Goal: Use online tool/utility: Utilize a website feature to perform a specific function

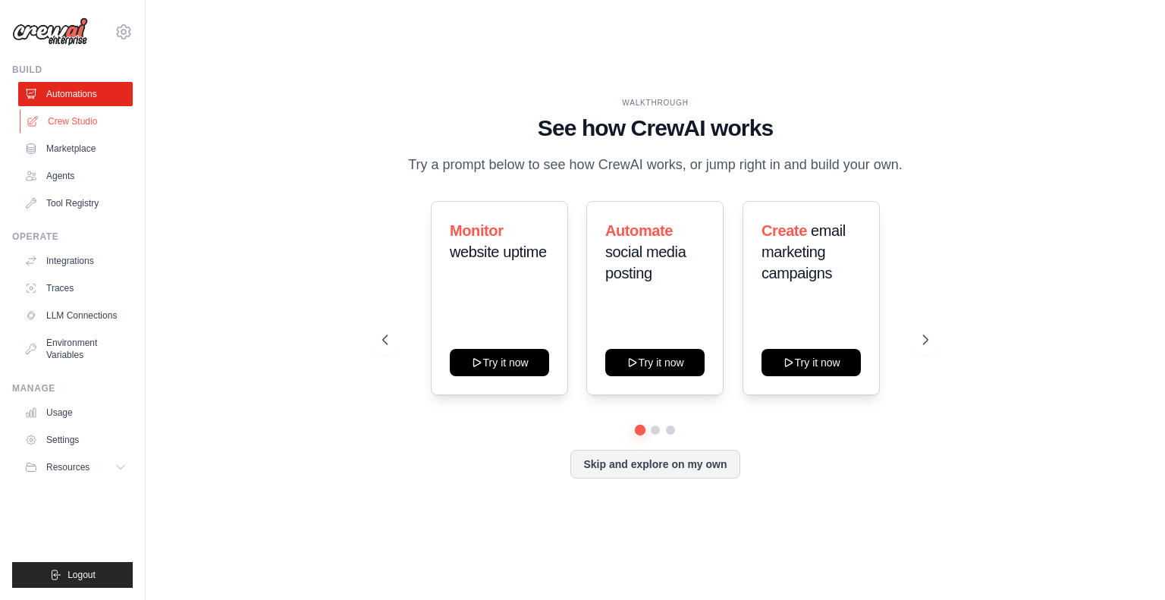
click at [70, 121] on link "Crew Studio" at bounding box center [77, 121] width 115 height 24
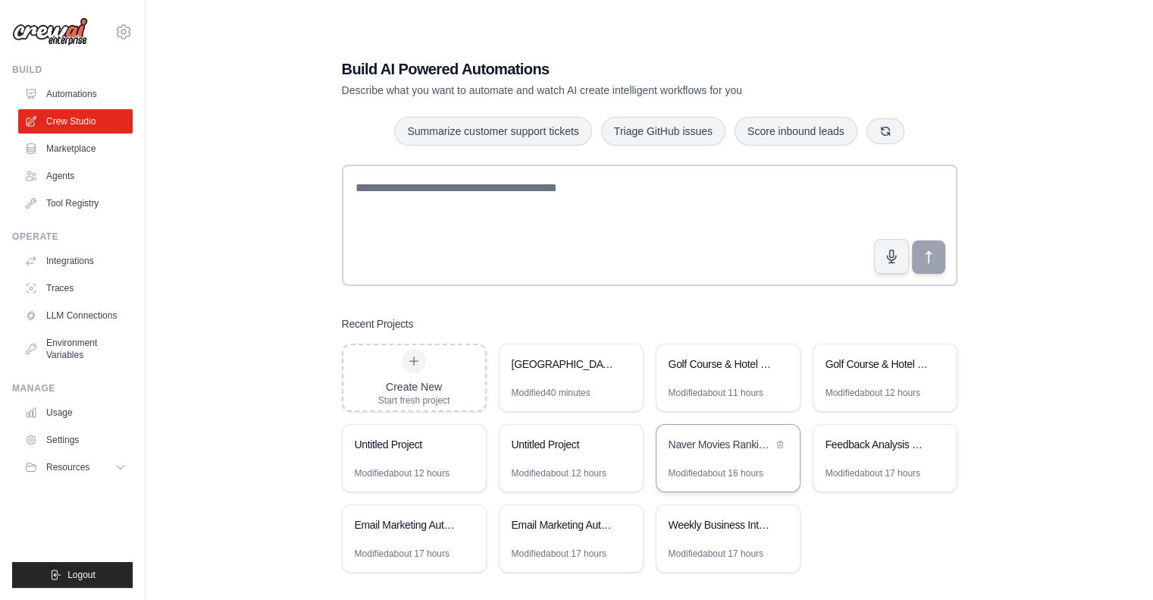
click at [734, 445] on div "Naver Movies Ranking Scraper" at bounding box center [721, 444] width 104 height 15
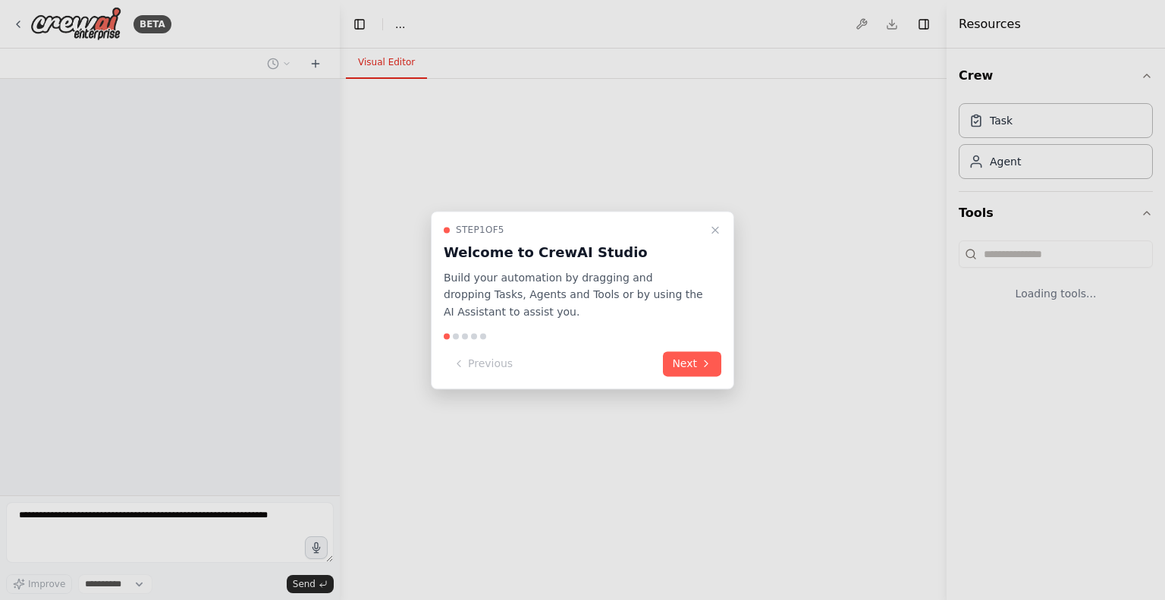
select select "****"
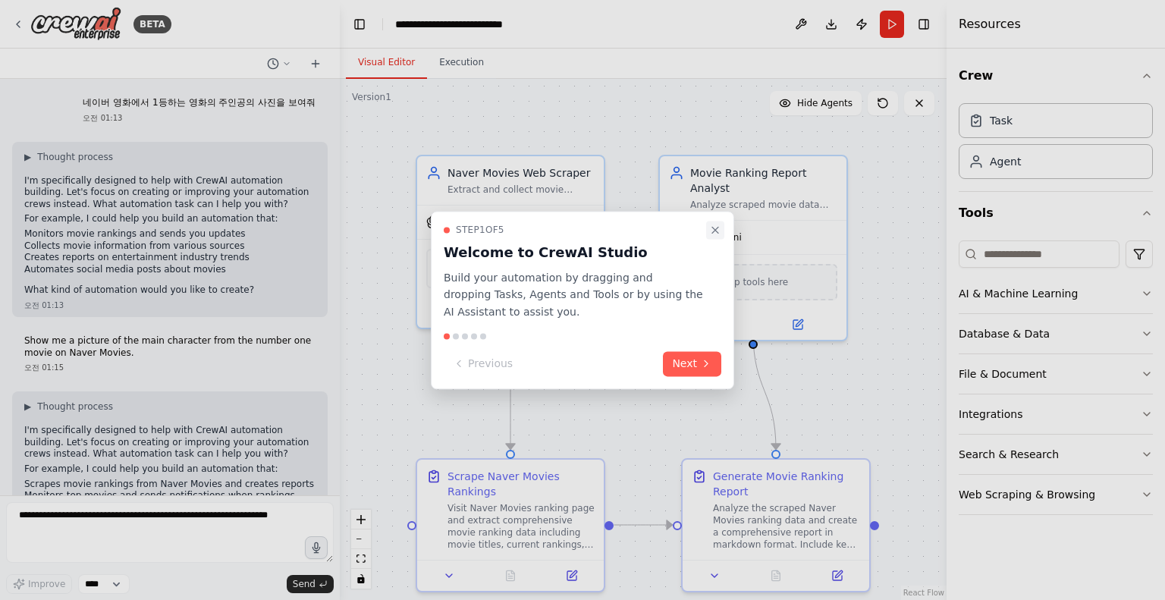
scroll to position [1009, 0]
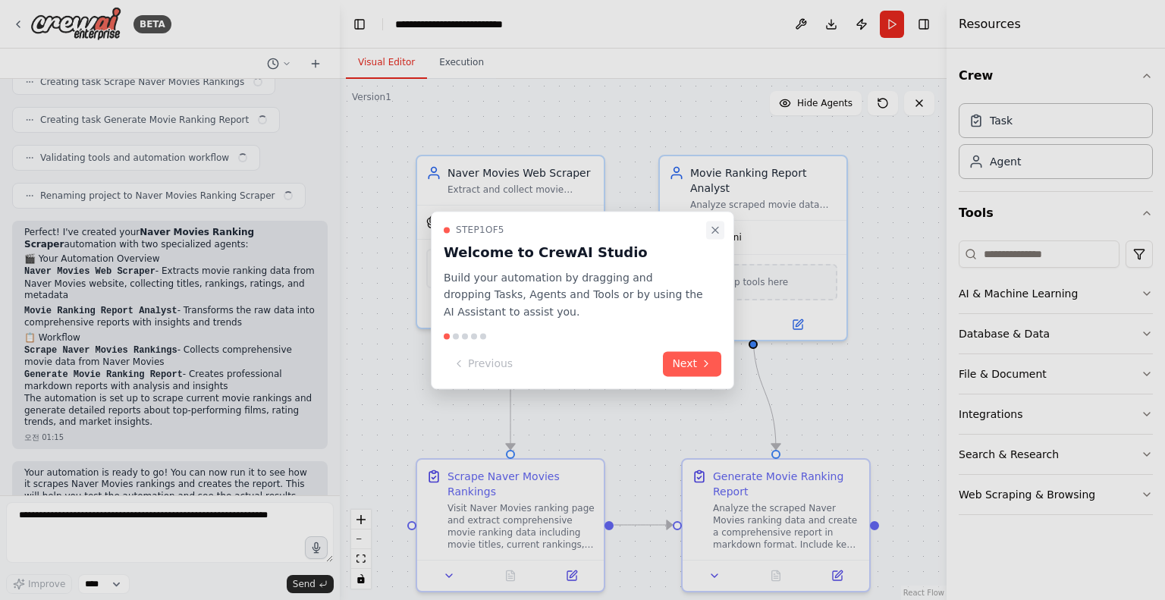
click at [717, 227] on icon "Close walkthrough" at bounding box center [715, 230] width 6 height 6
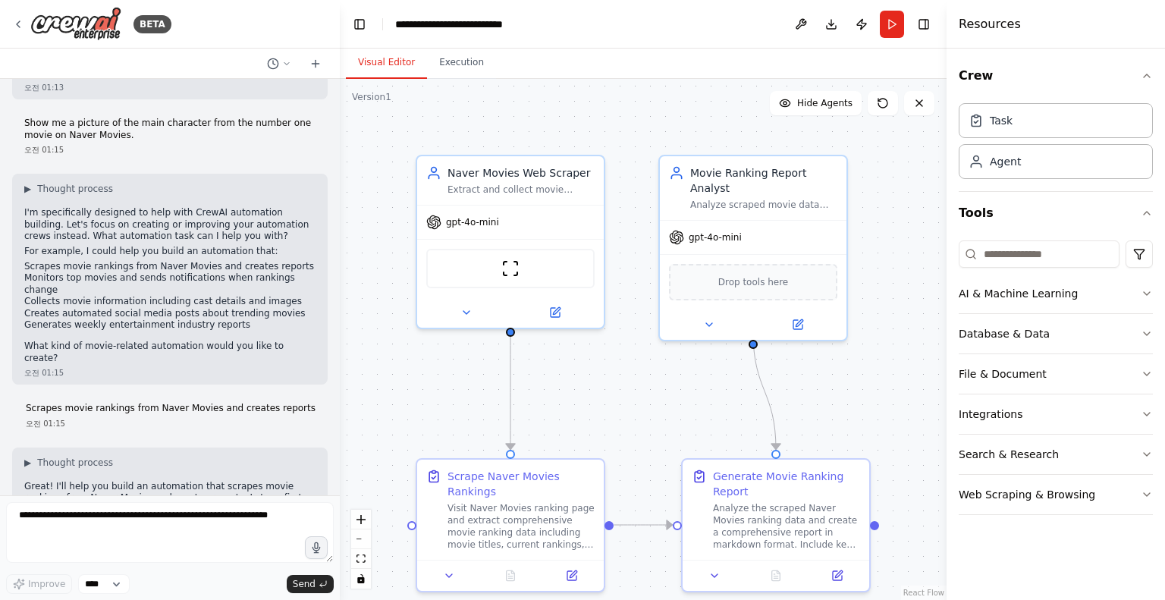
scroll to position [335, 0]
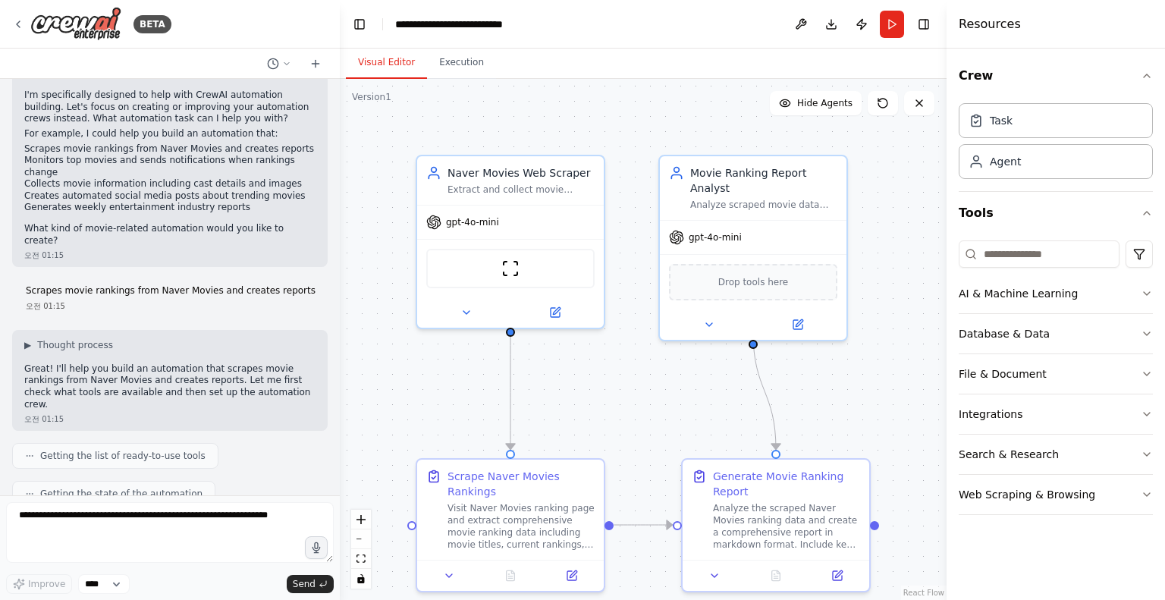
click at [397, 215] on div ".deletable-edge-delete-btn { width: 20px; height: 20px; border: 0px solid #ffff…" at bounding box center [643, 339] width 607 height 521
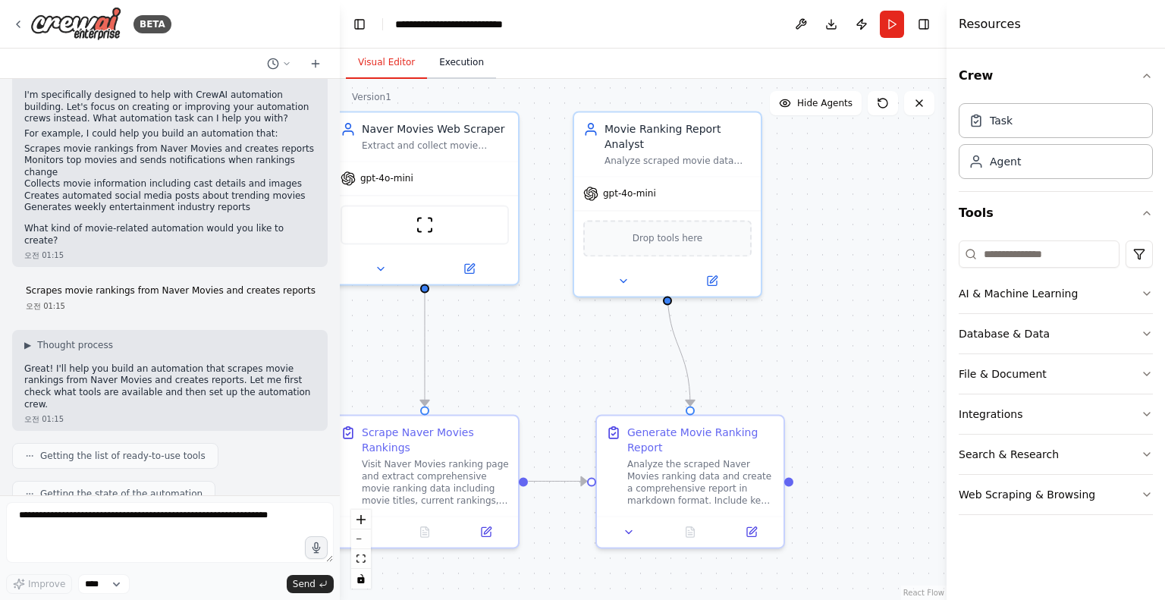
click at [449, 61] on button "Execution" at bounding box center [461, 63] width 69 height 32
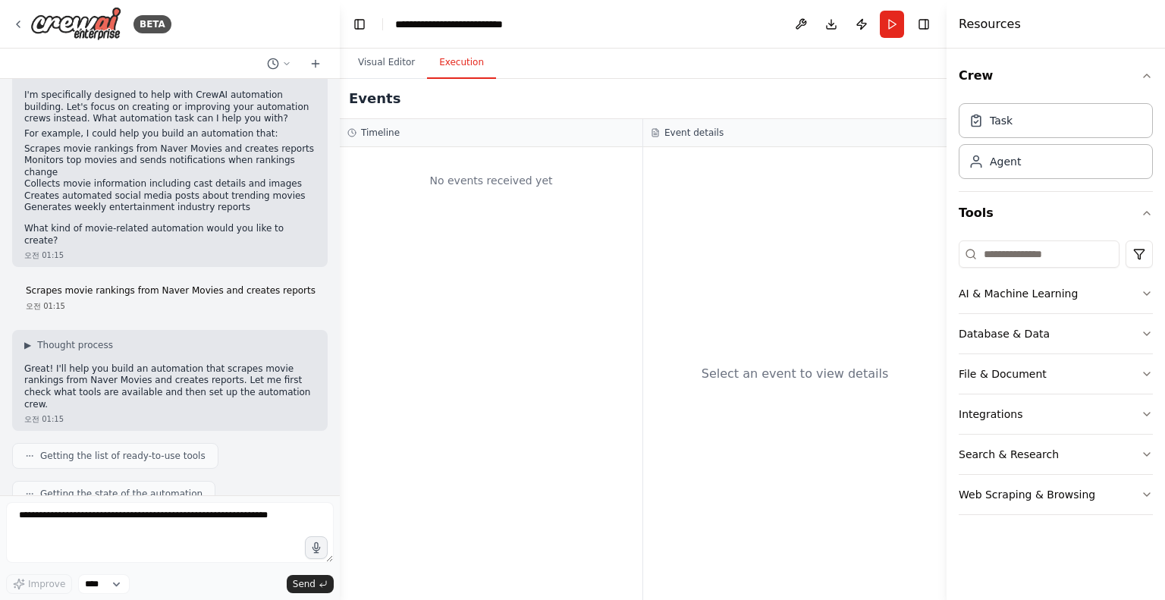
click at [452, 60] on button "Execution" at bounding box center [461, 63] width 69 height 32
click at [379, 56] on button "Visual Editor" at bounding box center [386, 63] width 81 height 32
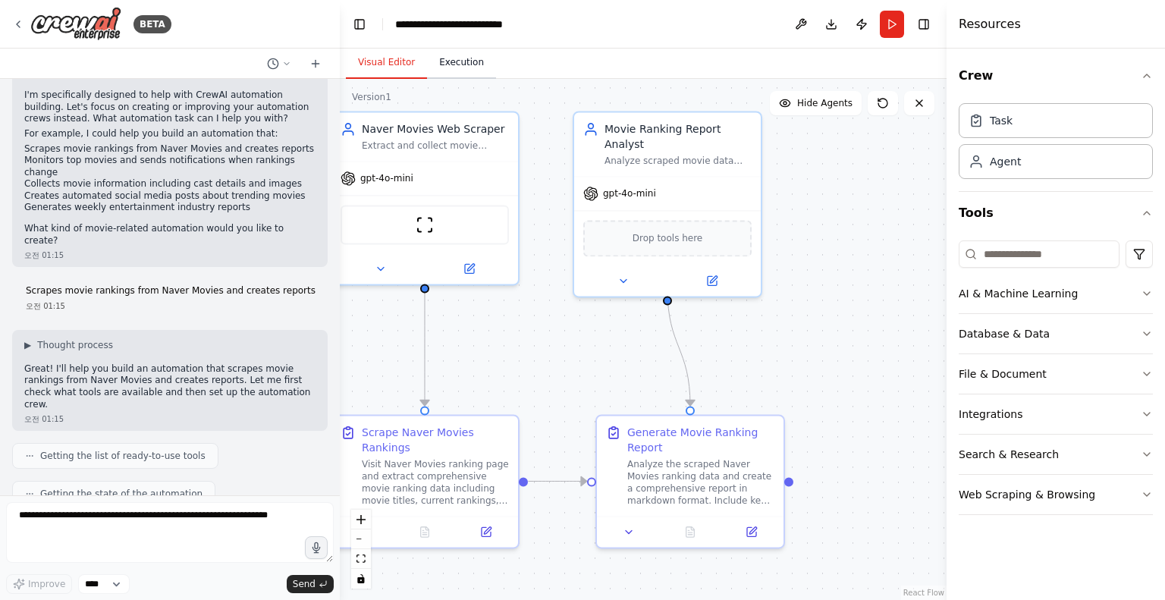
click at [457, 58] on button "Execution" at bounding box center [461, 63] width 69 height 32
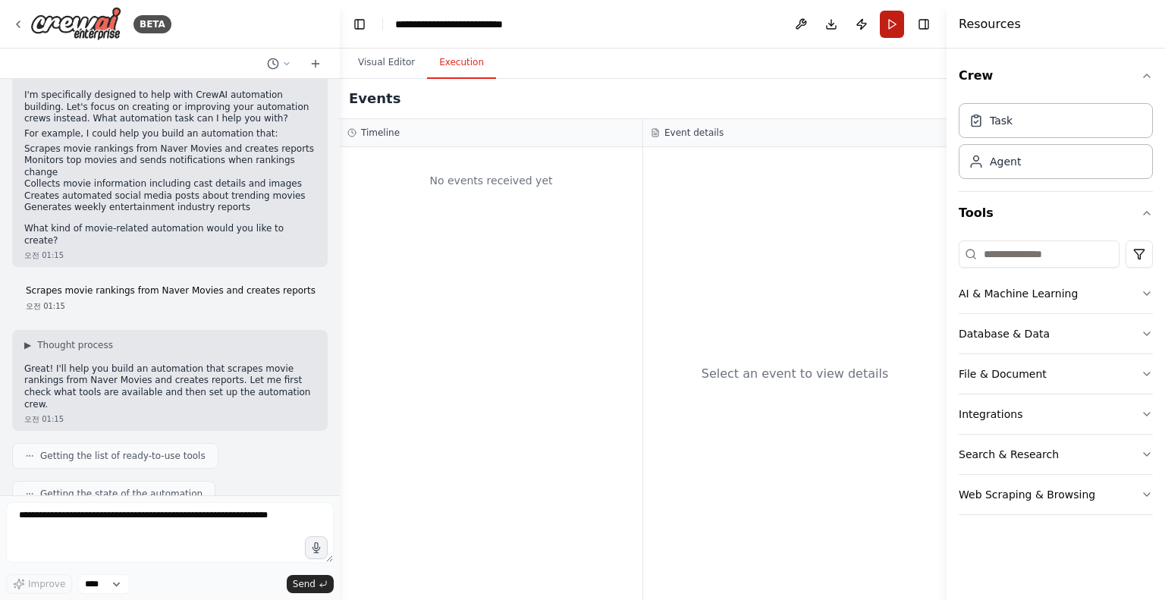
click at [898, 20] on button "Run" at bounding box center [892, 24] width 24 height 27
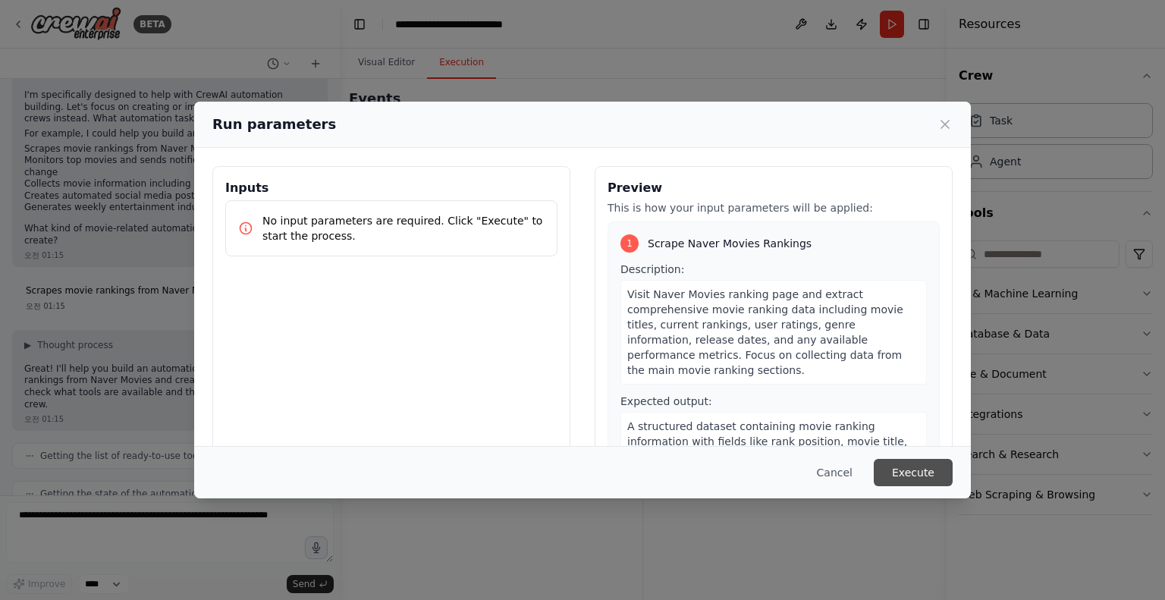
click at [939, 474] on button "Execute" at bounding box center [913, 472] width 79 height 27
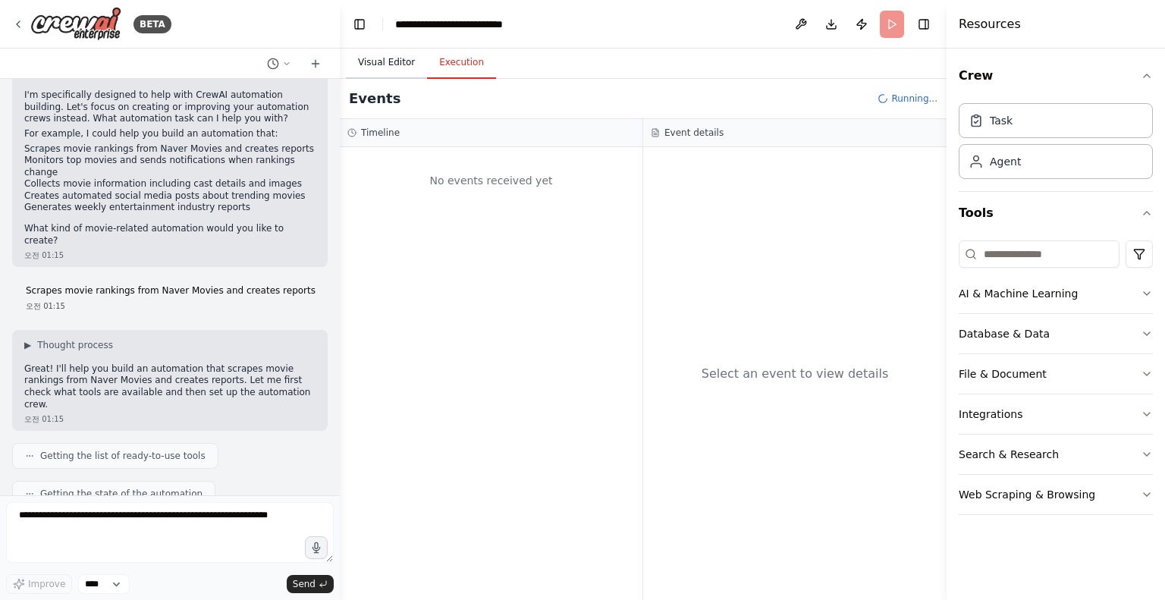
click at [378, 66] on button "Visual Editor" at bounding box center [386, 63] width 81 height 32
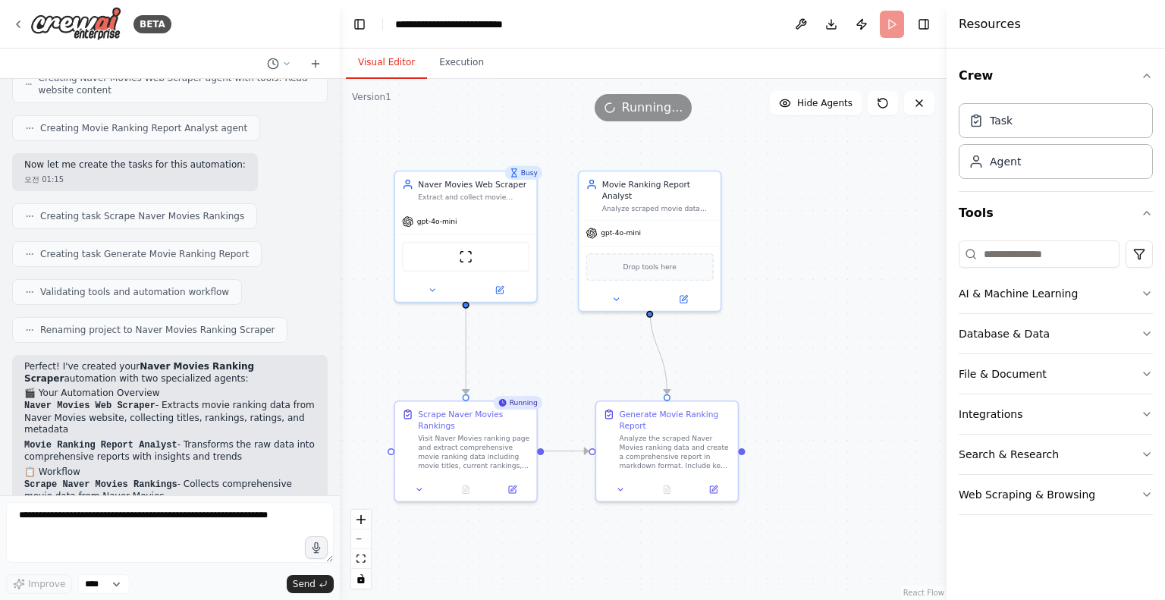
scroll to position [926, 0]
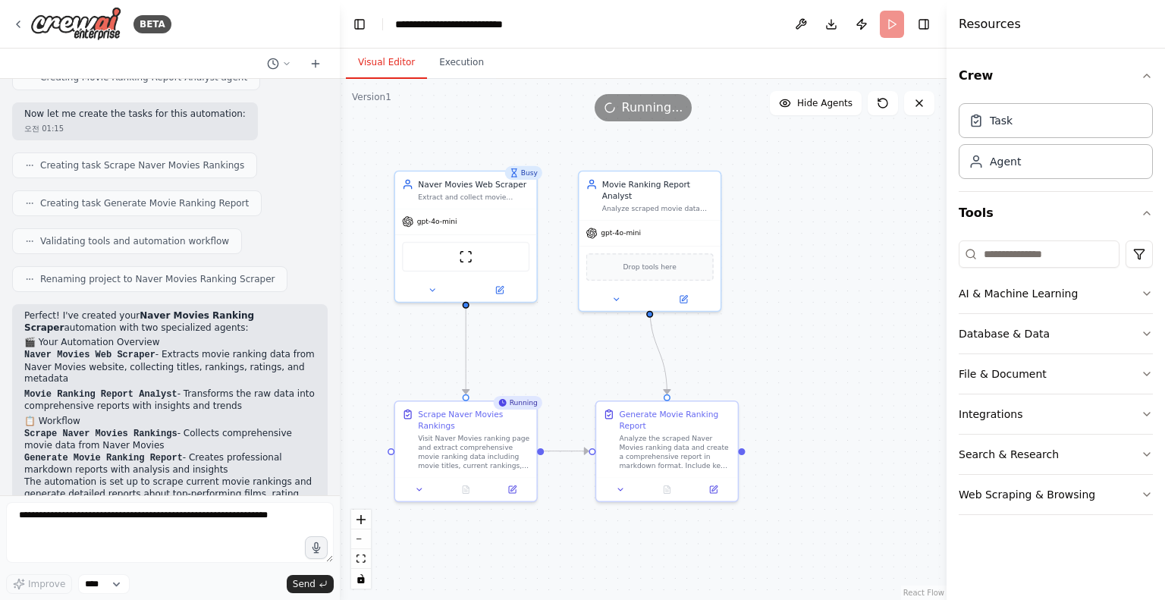
click at [381, 269] on div ".deletable-edge-delete-btn { width: 20px; height: 20px; border: 0px solid #ffff…" at bounding box center [643, 339] width 607 height 521
click at [458, 61] on button "Execution" at bounding box center [461, 63] width 69 height 32
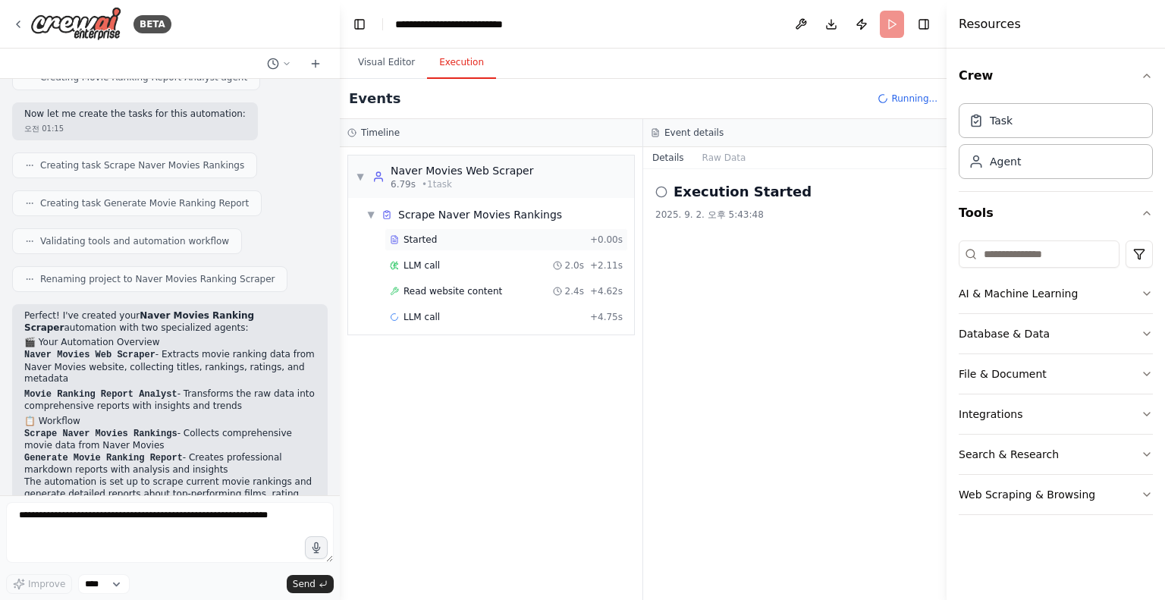
click at [424, 237] on span "Started" at bounding box center [419, 240] width 33 height 12
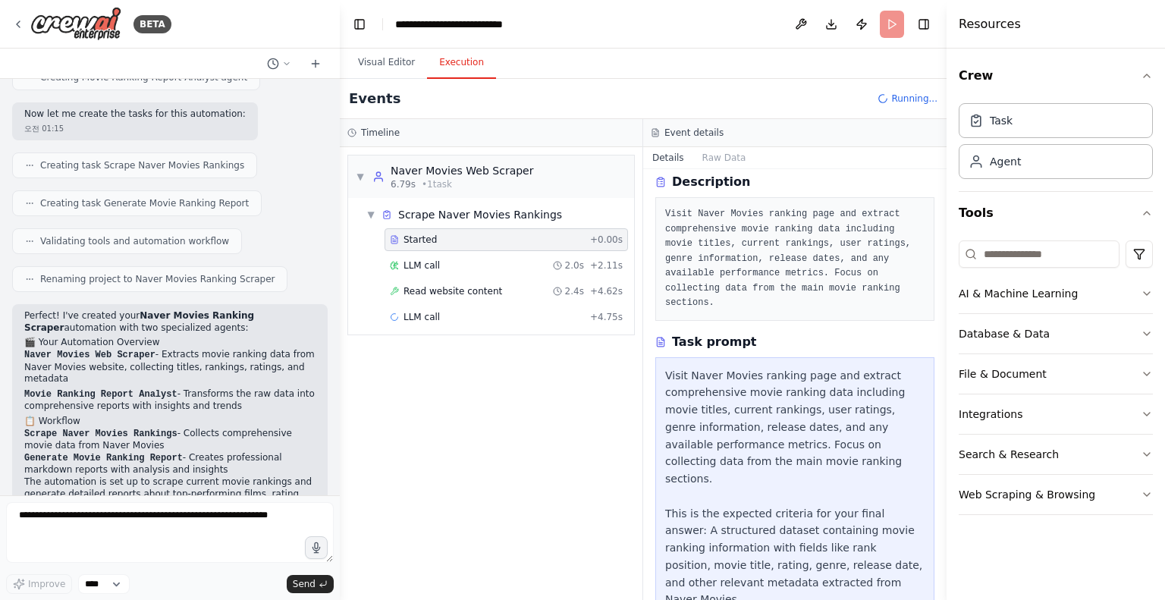
scroll to position [83, 0]
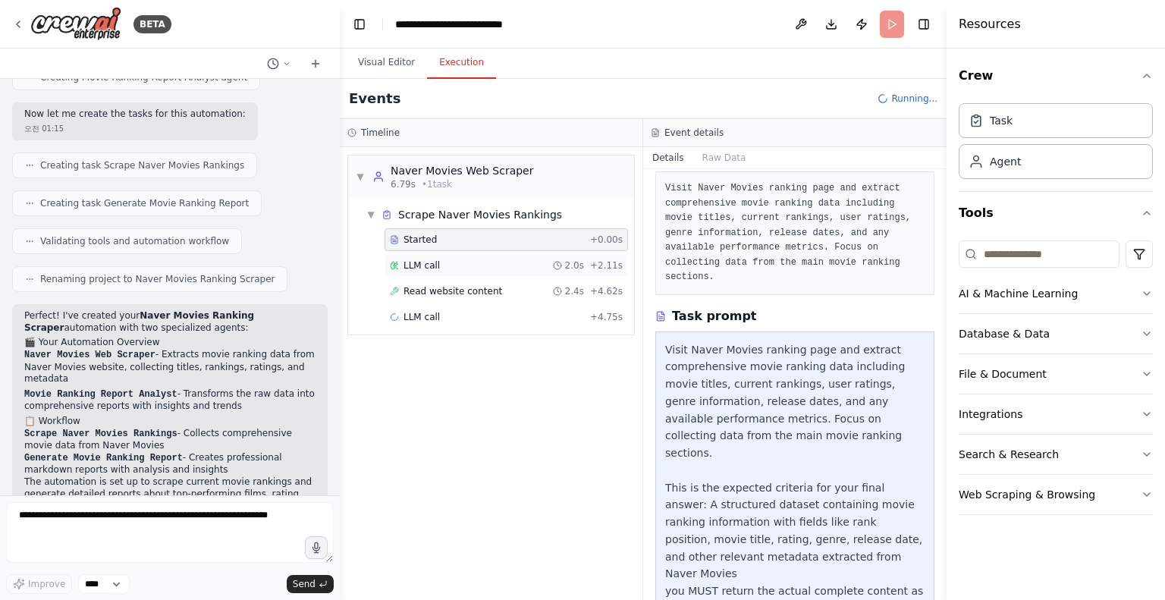
click at [449, 260] on div "LLM call 2.0s + 2.11s" at bounding box center [506, 265] width 233 height 12
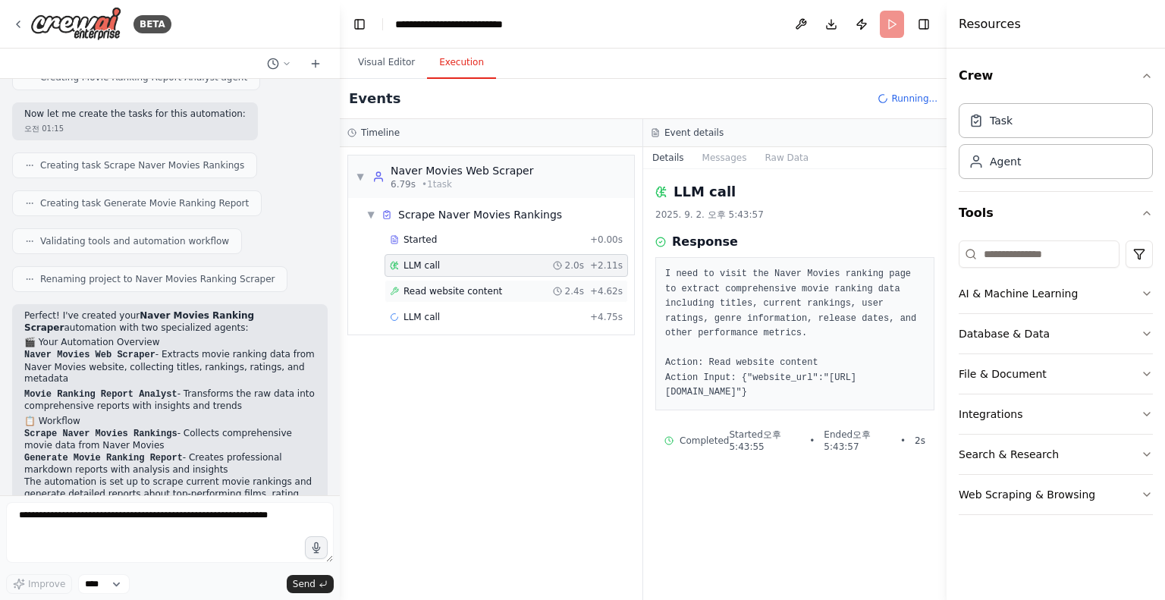
click at [453, 287] on span "Read website content" at bounding box center [452, 291] width 99 height 12
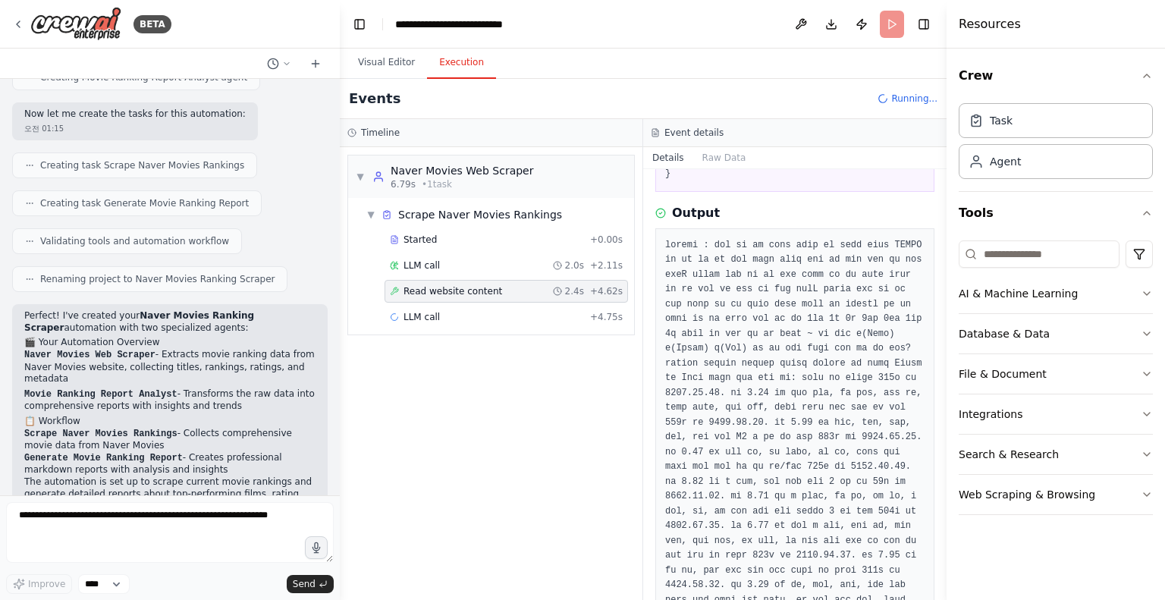
scroll to position [0, 0]
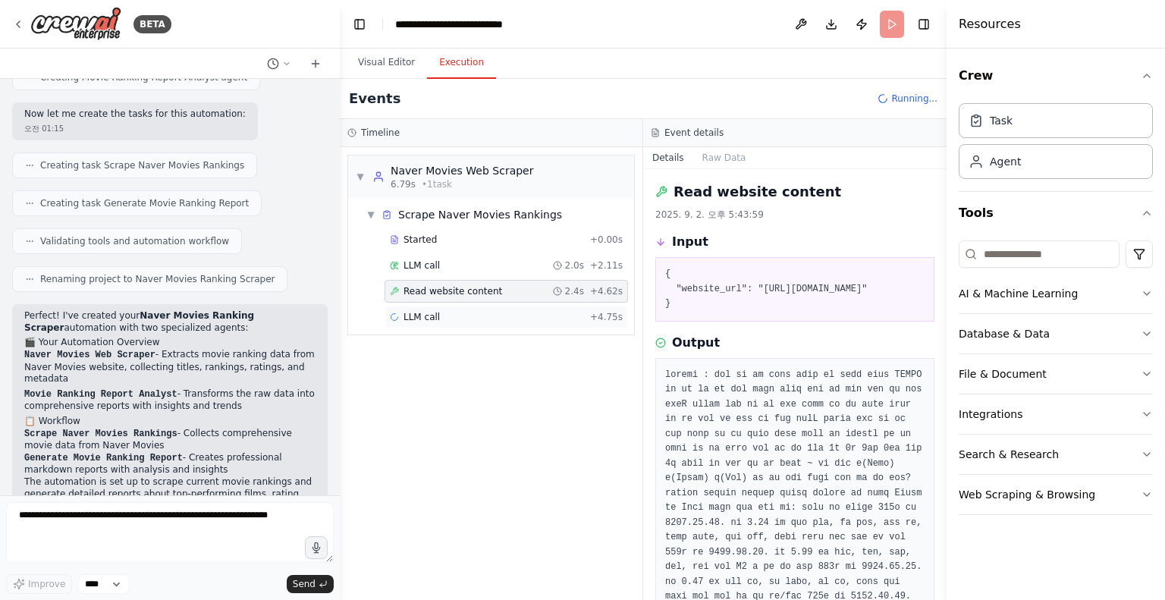
click at [419, 315] on span "LLM call" at bounding box center [421, 317] width 36 height 12
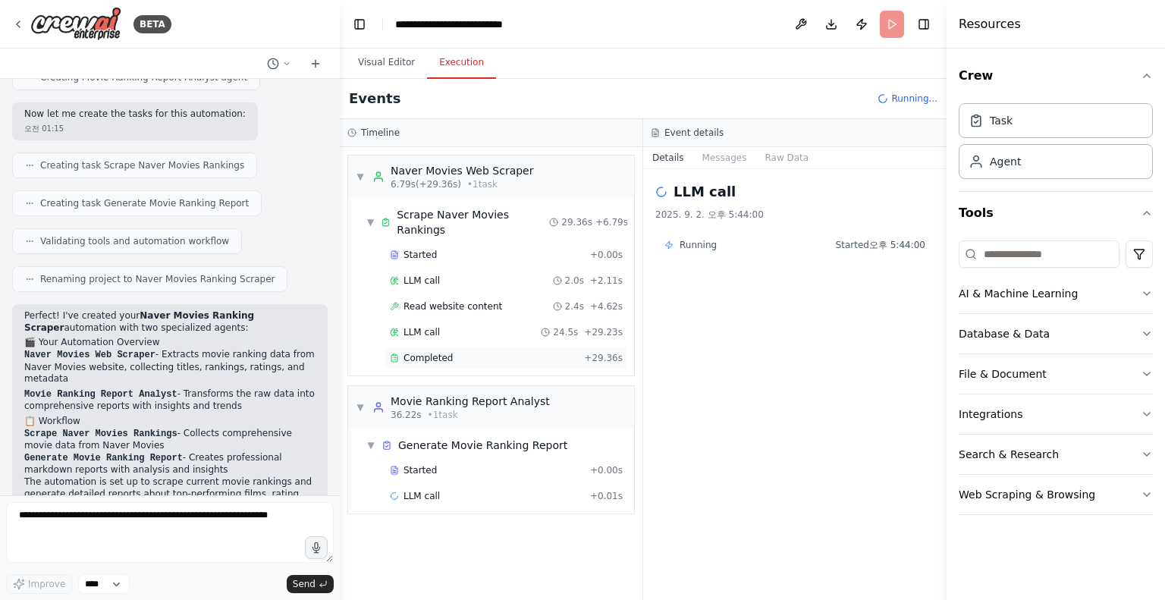
click at [537, 352] on div "Completed" at bounding box center [484, 358] width 188 height 12
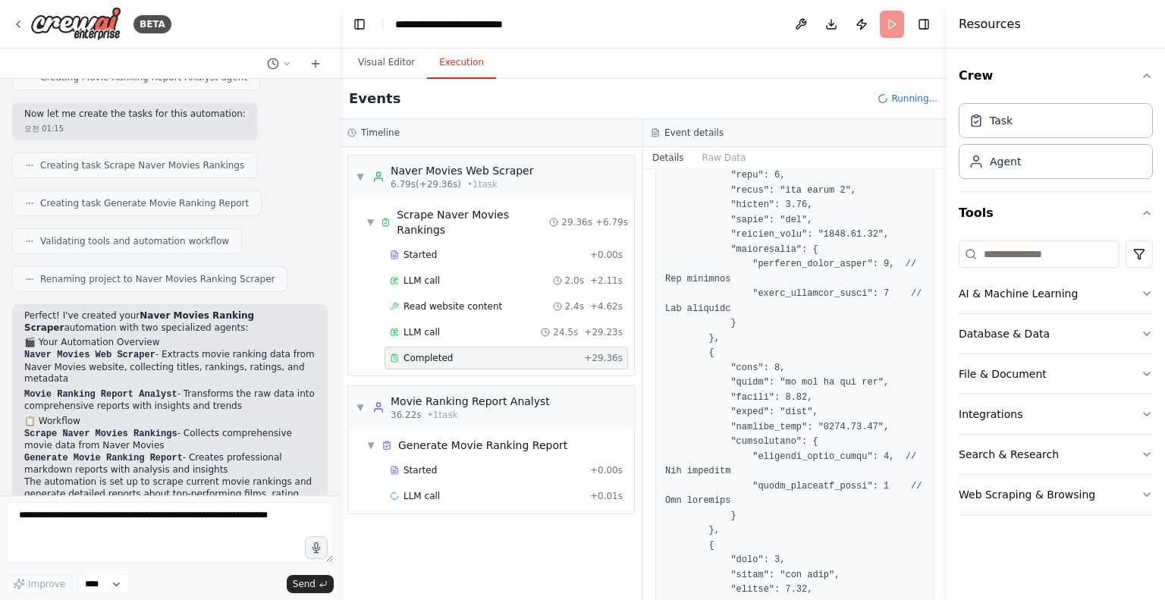
scroll to position [1365, 0]
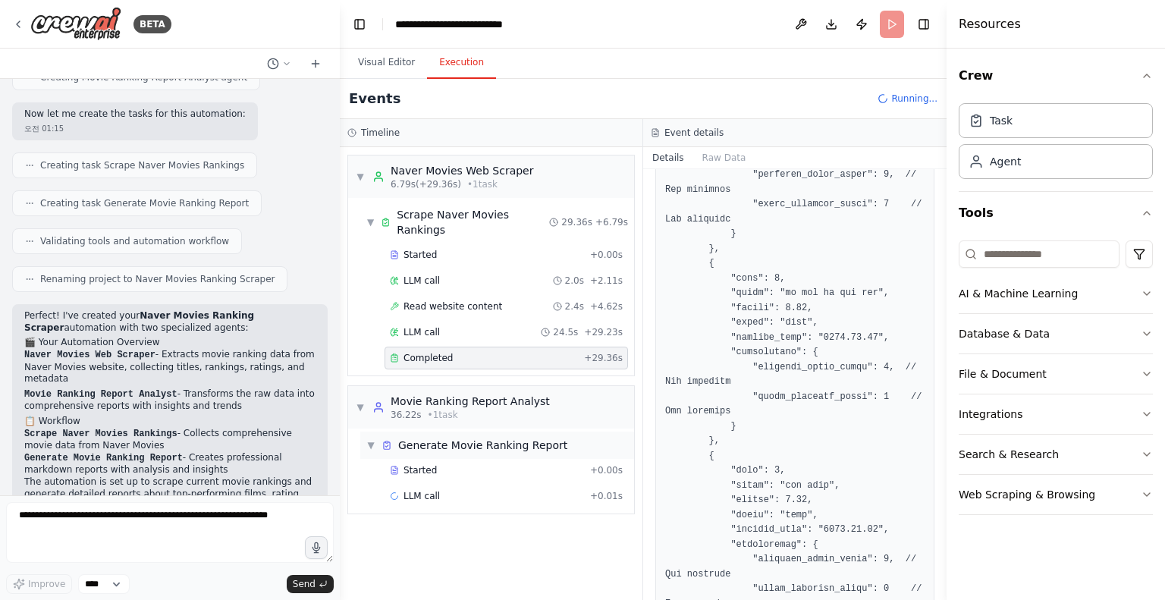
click at [510, 438] on div "Generate Movie Ranking Report" at bounding box center [482, 445] width 169 height 15
click at [486, 438] on div "Generate Movie Ranking Report" at bounding box center [482, 445] width 169 height 15
click at [429, 464] on span "Started" at bounding box center [419, 470] width 33 height 12
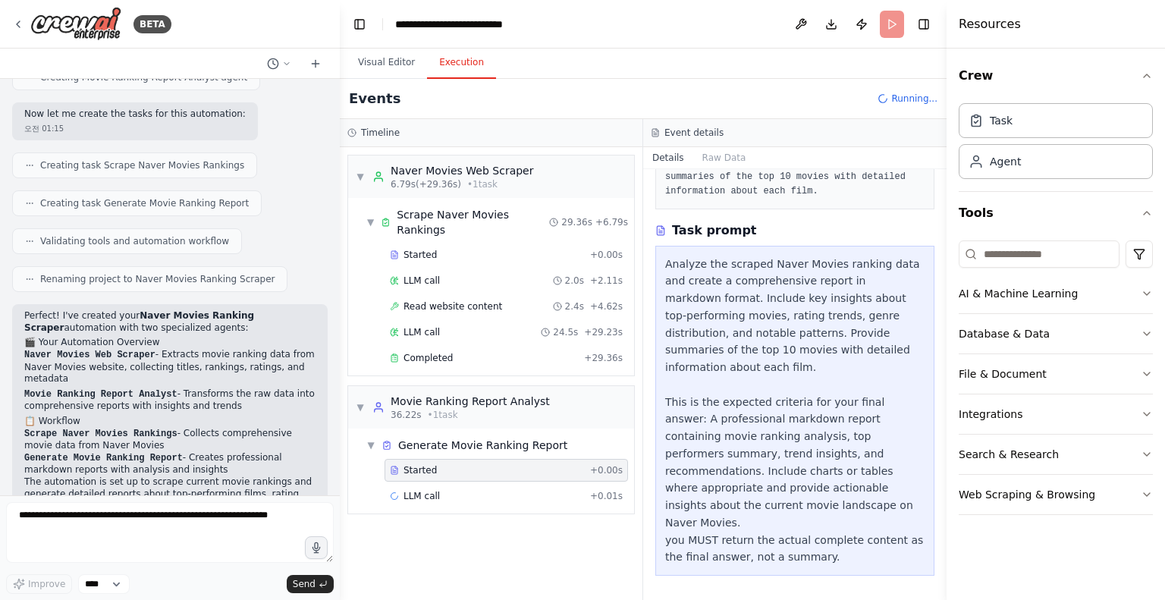
scroll to position [118, 0]
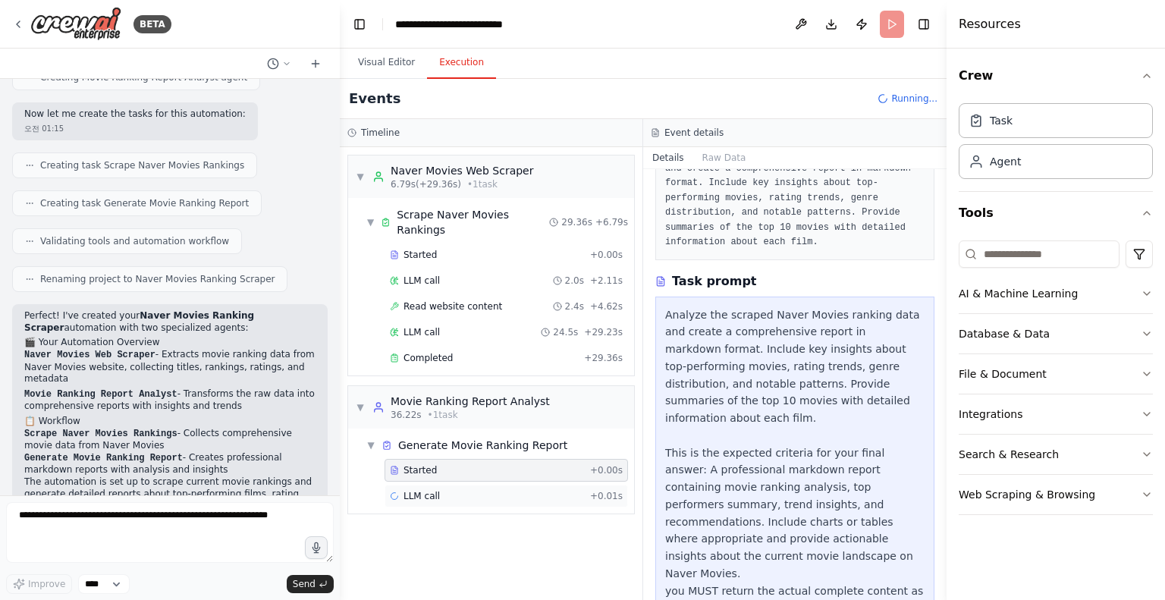
click at [434, 490] on span "LLM call" at bounding box center [421, 496] width 36 height 12
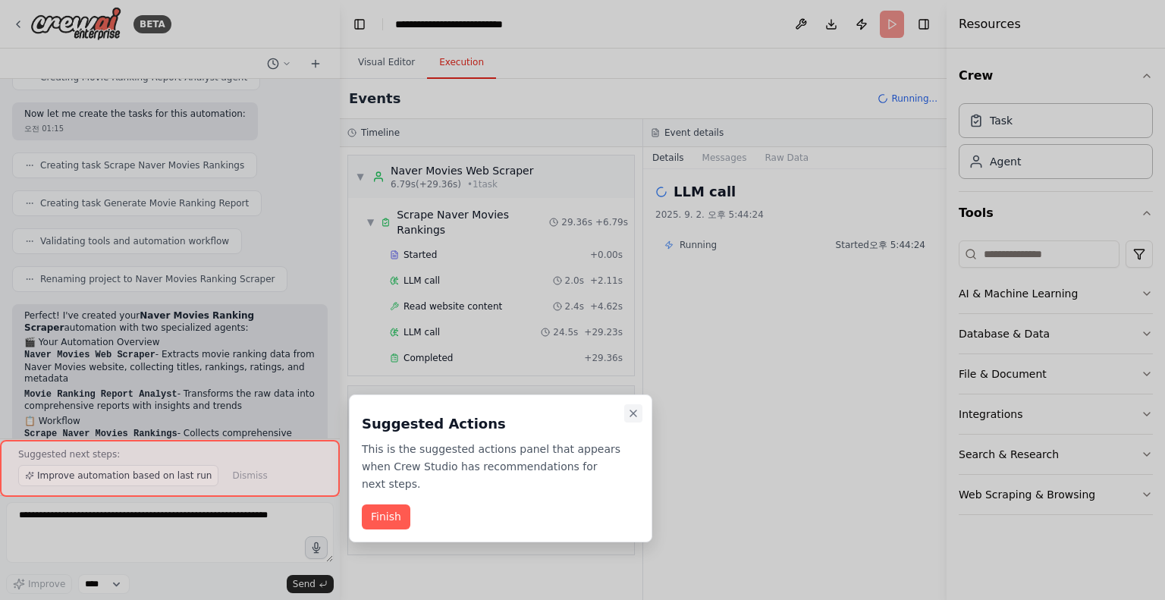
click at [635, 411] on icon "Close walkthrough" at bounding box center [633, 413] width 6 height 6
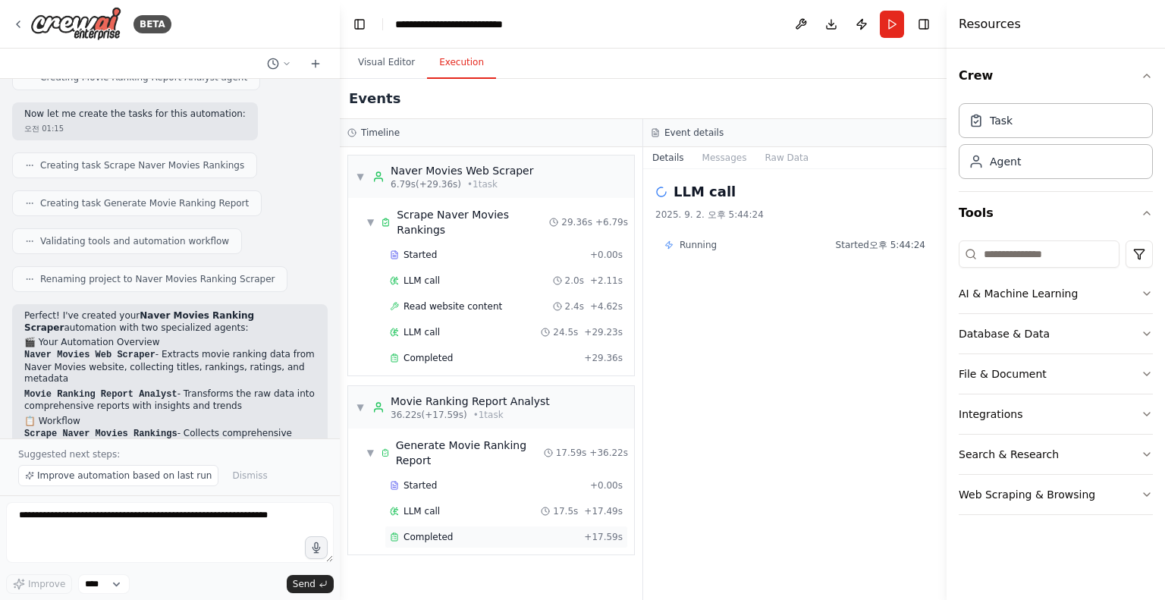
click at [442, 531] on span "Completed" at bounding box center [427, 537] width 49 height 12
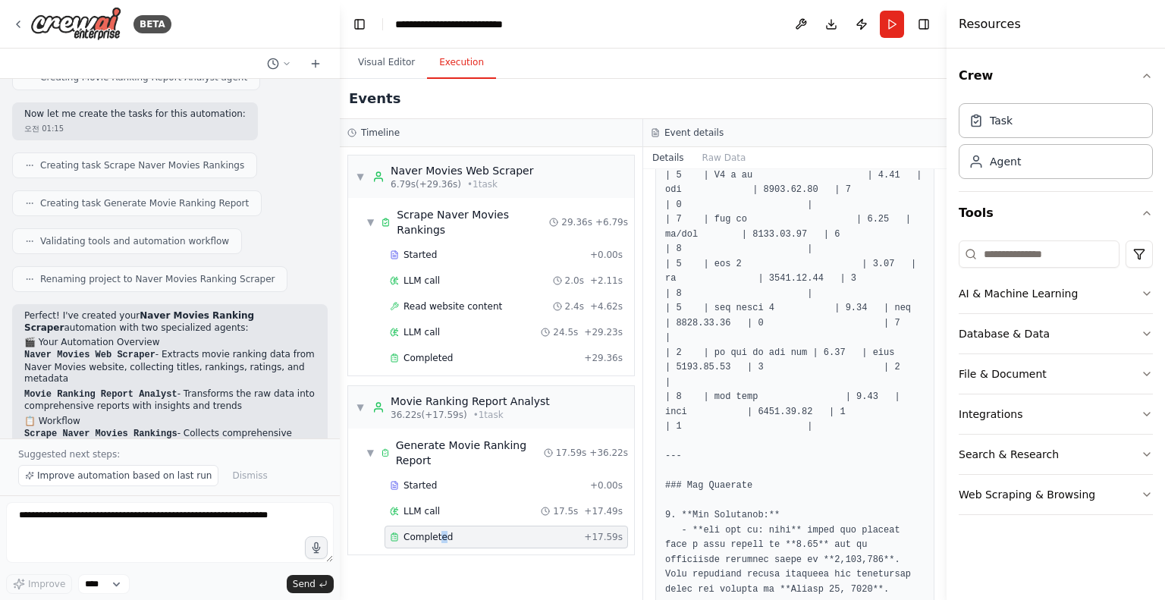
scroll to position [986, 0]
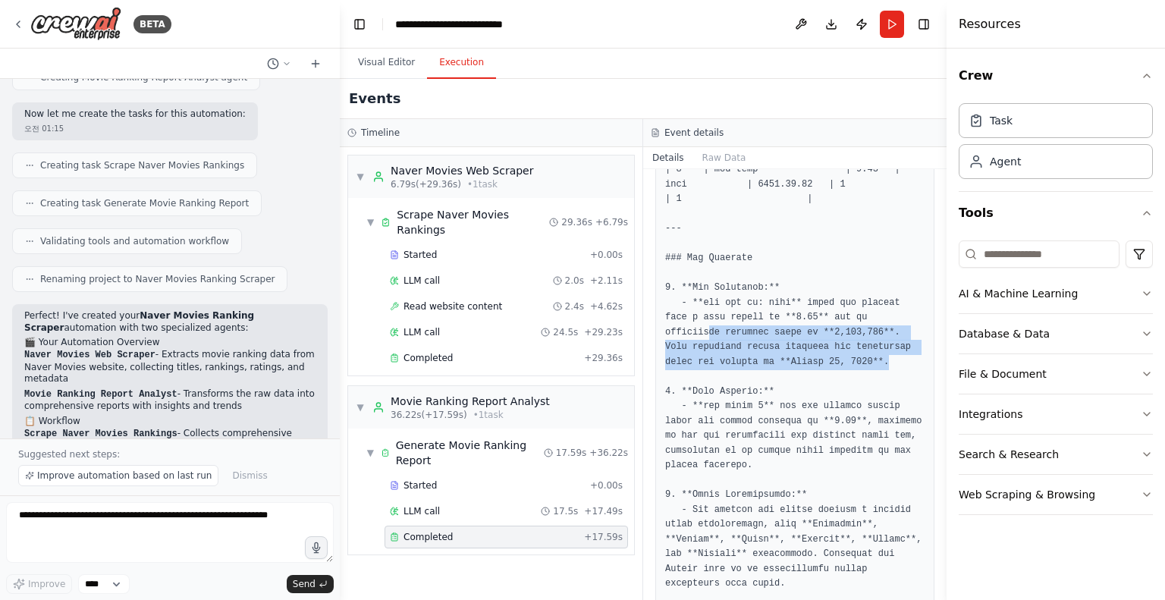
drag, startPoint x: 703, startPoint y: 300, endPoint x: 857, endPoint y: 330, distance: 156.9
click at [857, 330] on pre at bounding box center [794, 481] width 259 height 2026
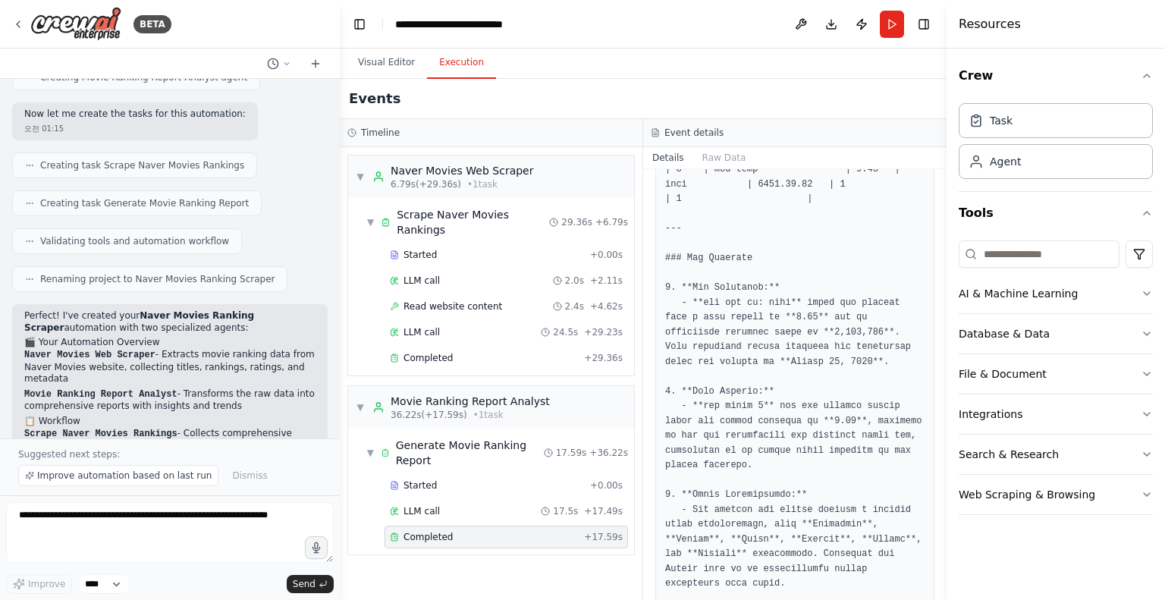
click at [867, 340] on pre at bounding box center [794, 481] width 259 height 2026
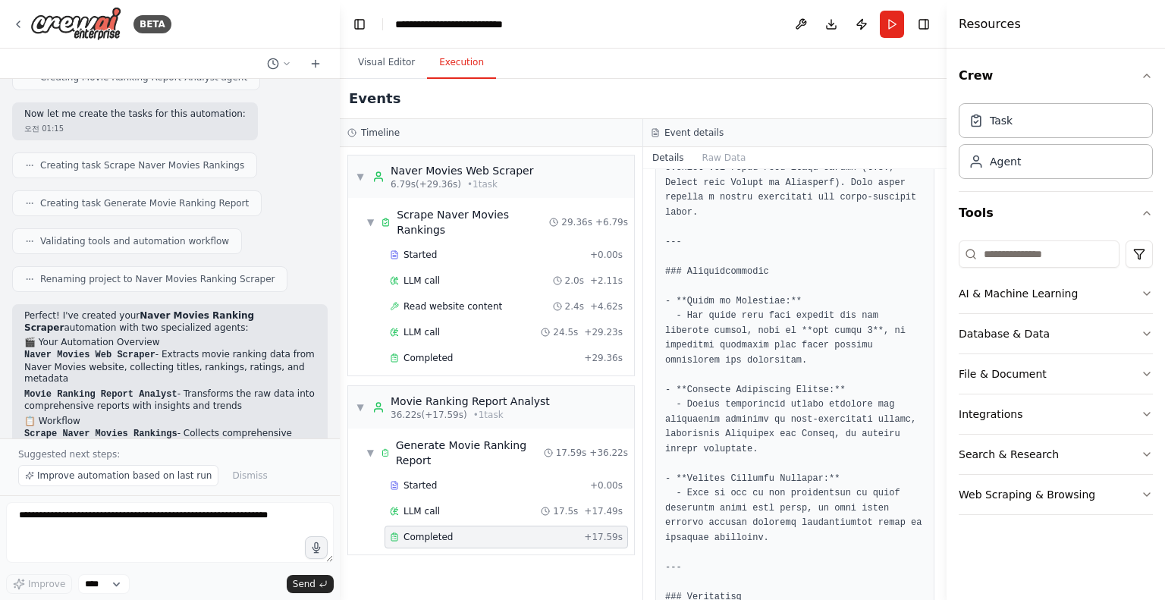
scroll to position [1868, 0]
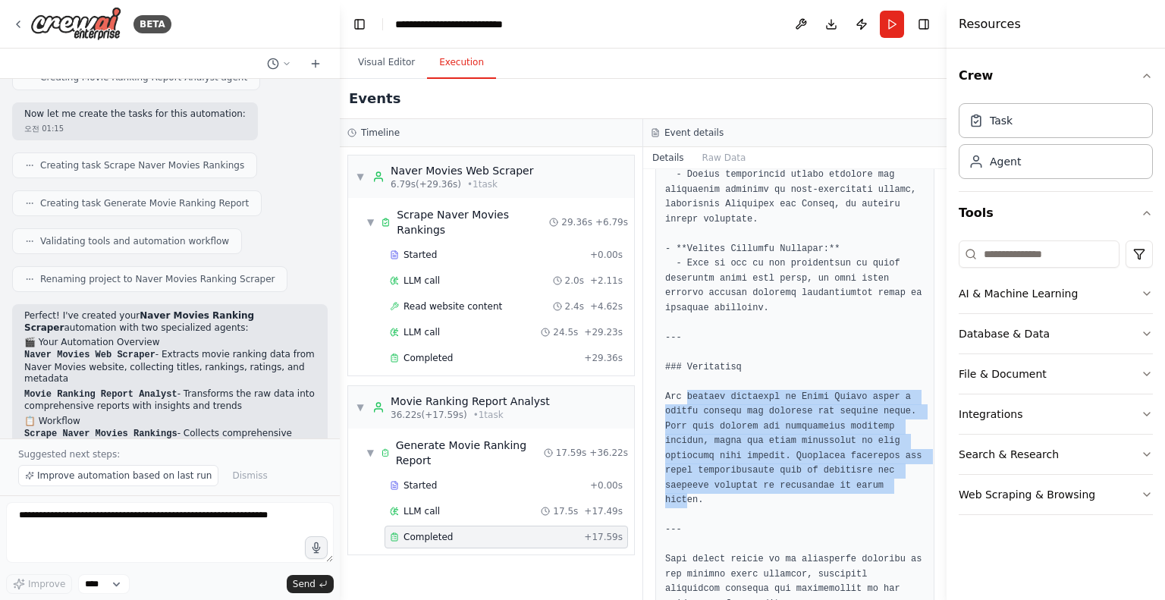
drag, startPoint x: 686, startPoint y: 362, endPoint x: 884, endPoint y: 454, distance: 218.1
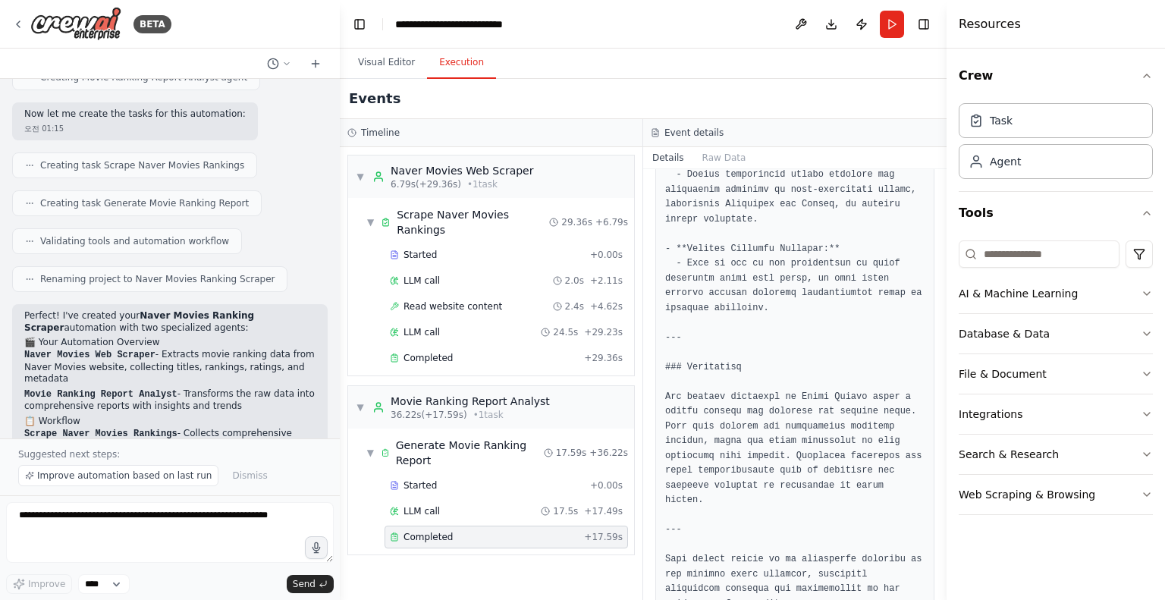
click at [471, 500] on div "LLM call 17.5s + 17.49s" at bounding box center [505, 511] width 243 height 23
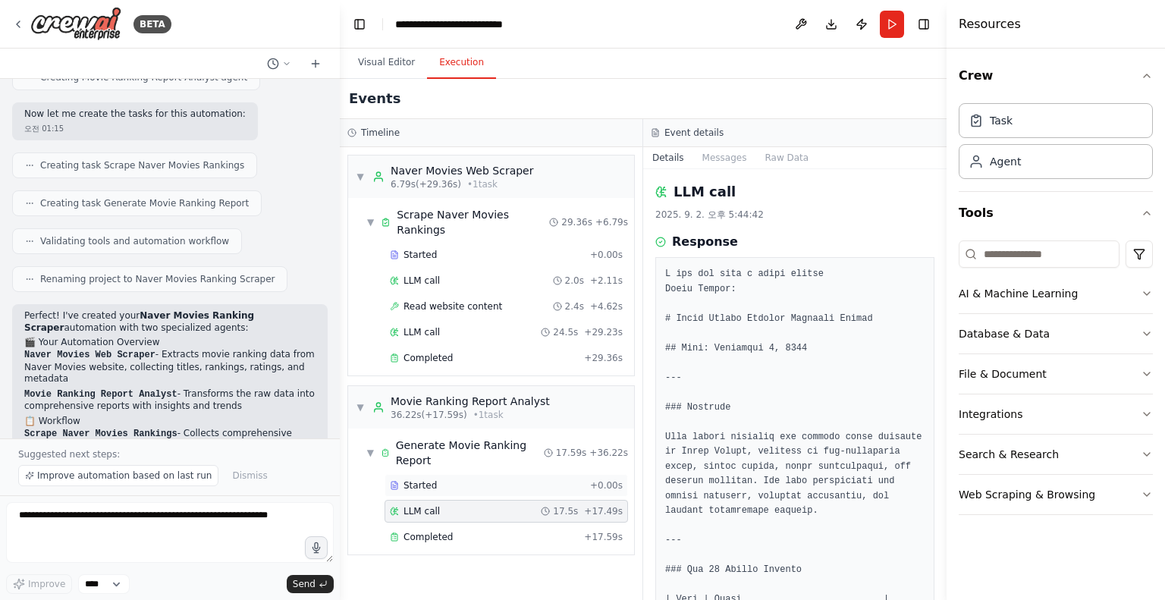
click at [461, 479] on div "Started" at bounding box center [487, 485] width 194 height 12
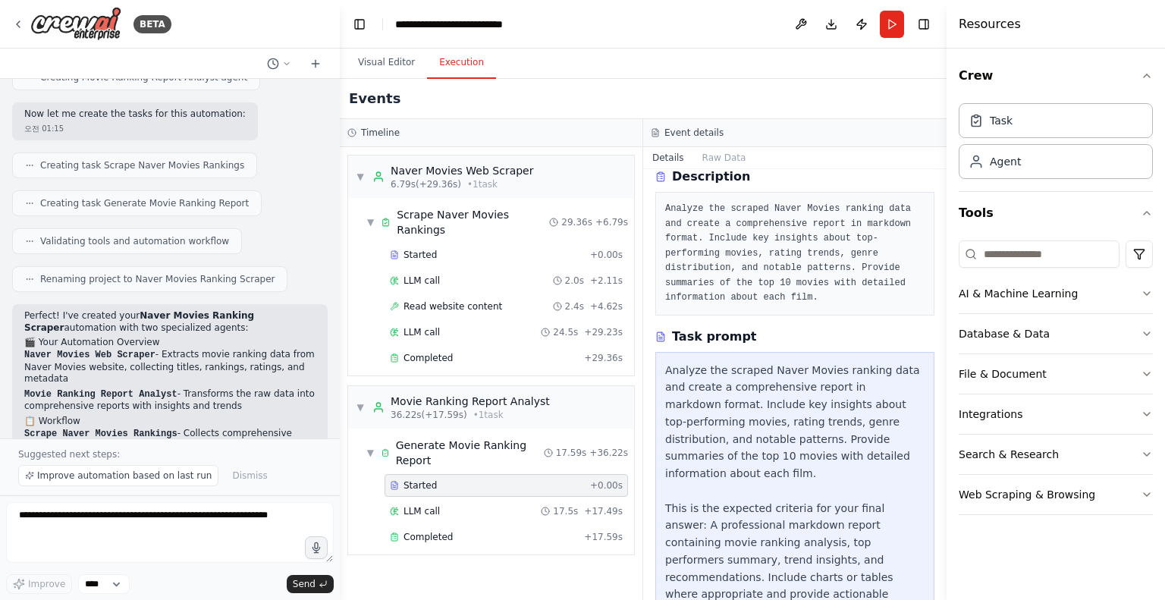
scroll to position [0, 0]
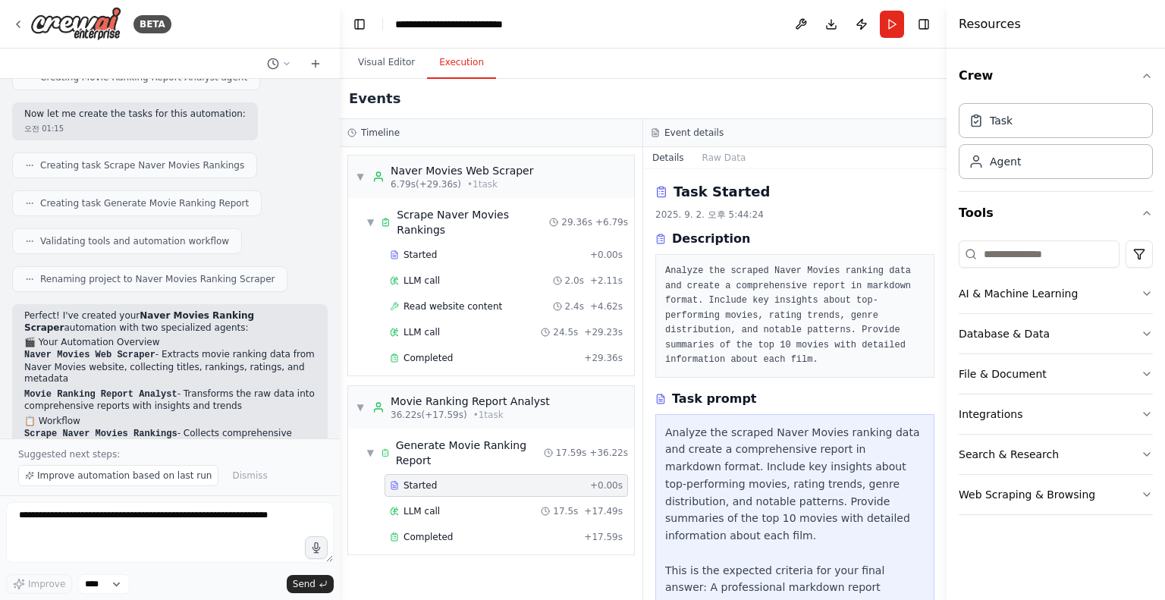
click at [334, 105] on div at bounding box center [337, 300] width 6 height 600
